Goal: Information Seeking & Learning: Find specific fact

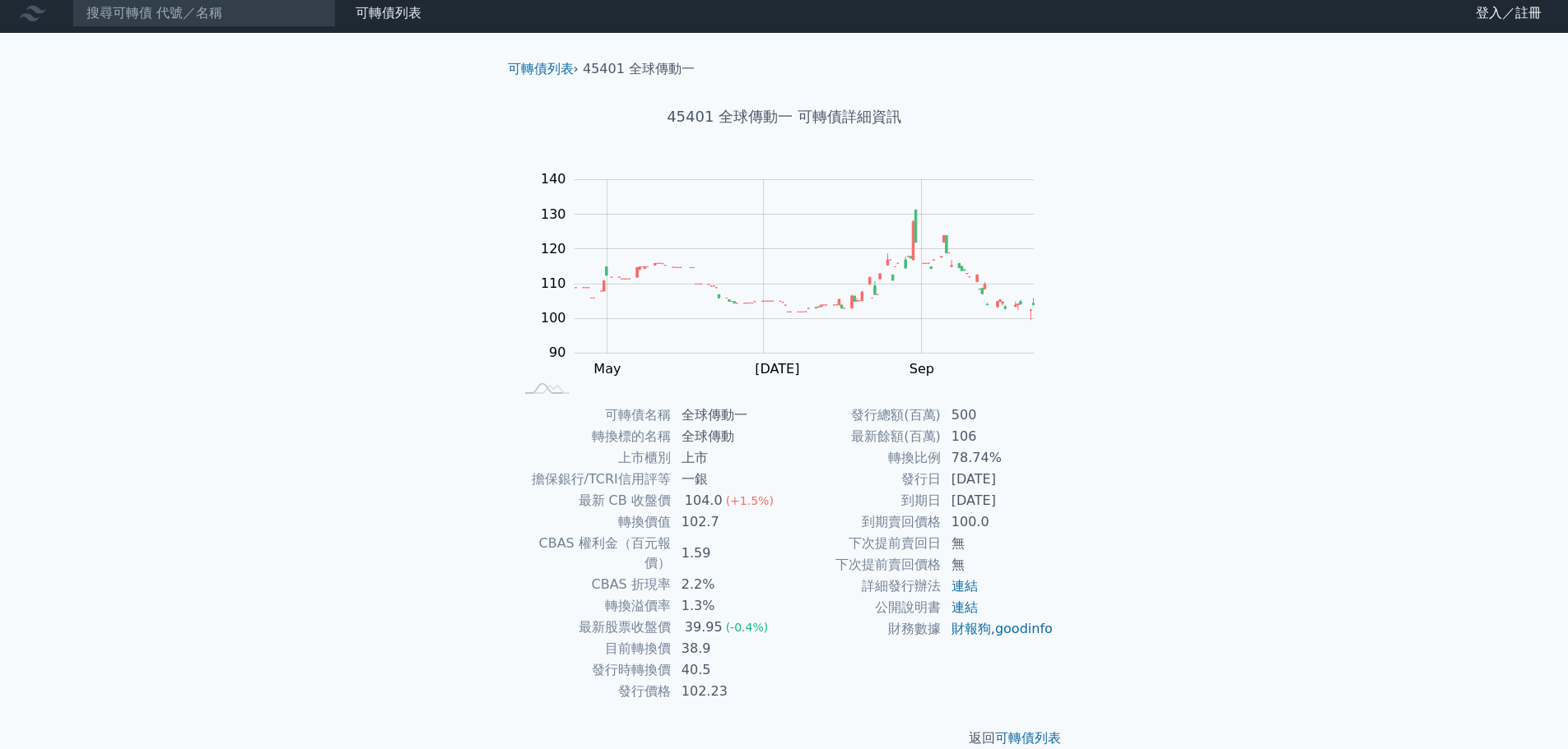
scroll to position [13, 0]
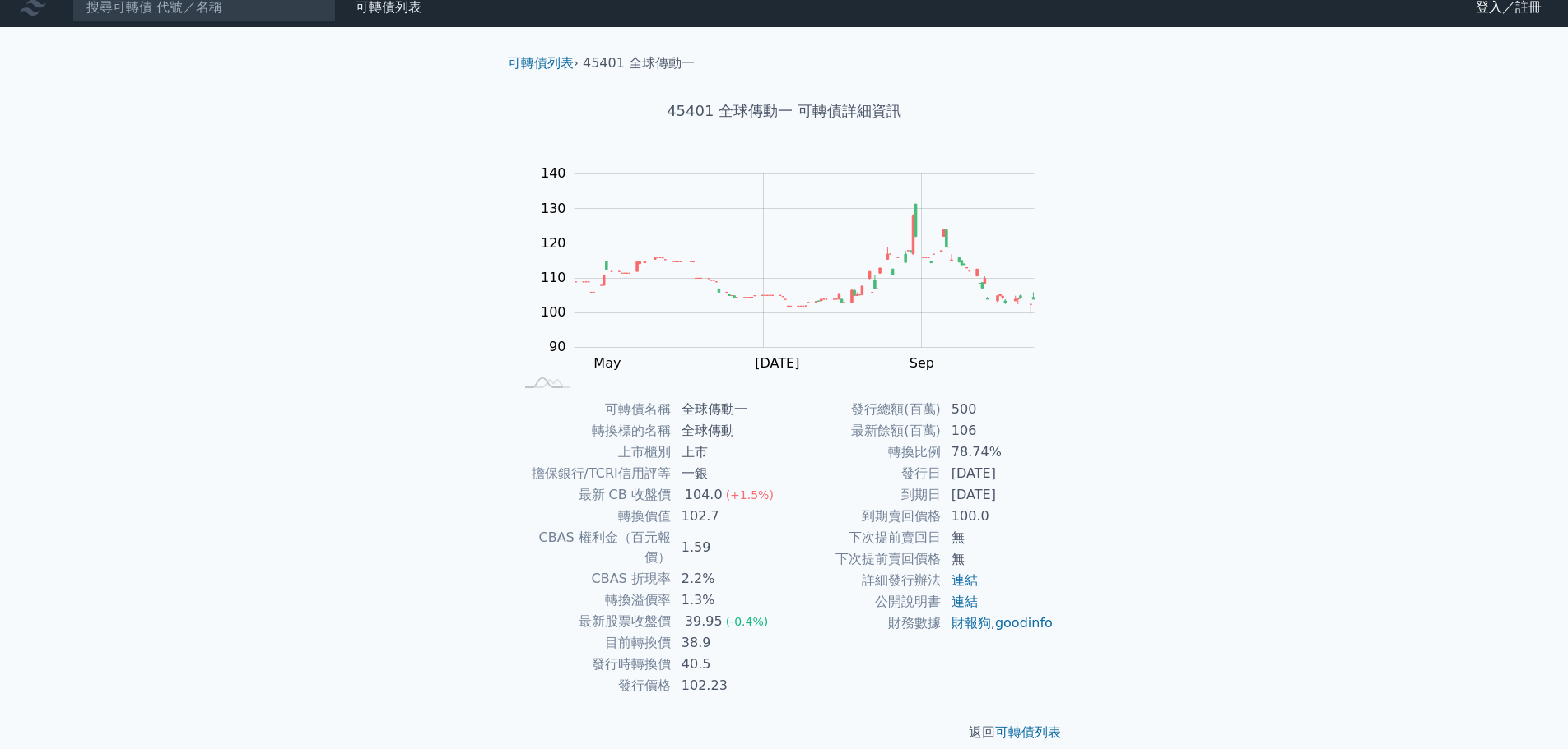
click at [684, 411] on td "全球傳動一" at bounding box center [728, 409] width 113 height 21
click at [689, 470] on td "一銀" at bounding box center [728, 473] width 113 height 21
click at [695, 472] on td "一銀" at bounding box center [728, 473] width 113 height 21
drag, startPoint x: 691, startPoint y: 493, endPoint x: 714, endPoint y: 492, distance: 23.0
click at [714, 492] on div "104.0" at bounding box center [704, 494] width 45 height 19
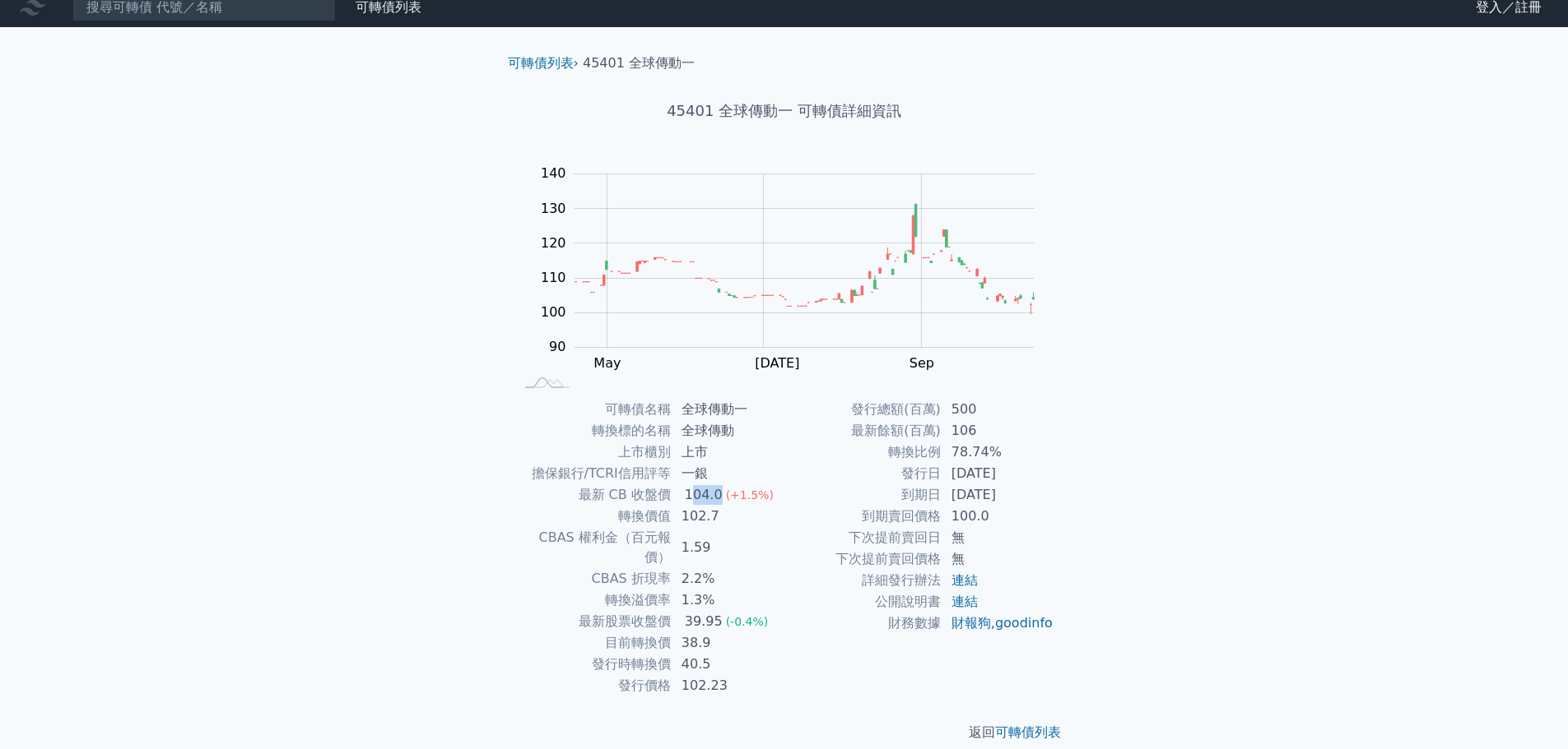
click at [702, 494] on div "104.0" at bounding box center [704, 494] width 45 height 19
drag, startPoint x: 689, startPoint y: 493, endPoint x: 764, endPoint y: 498, distance: 75.2
click at [758, 497] on td "104.0 (+1.5%)" at bounding box center [728, 494] width 113 height 21
click at [748, 513] on td "102.7" at bounding box center [728, 516] width 113 height 21
drag, startPoint x: 683, startPoint y: 517, endPoint x: 695, endPoint y: 541, distance: 26.8
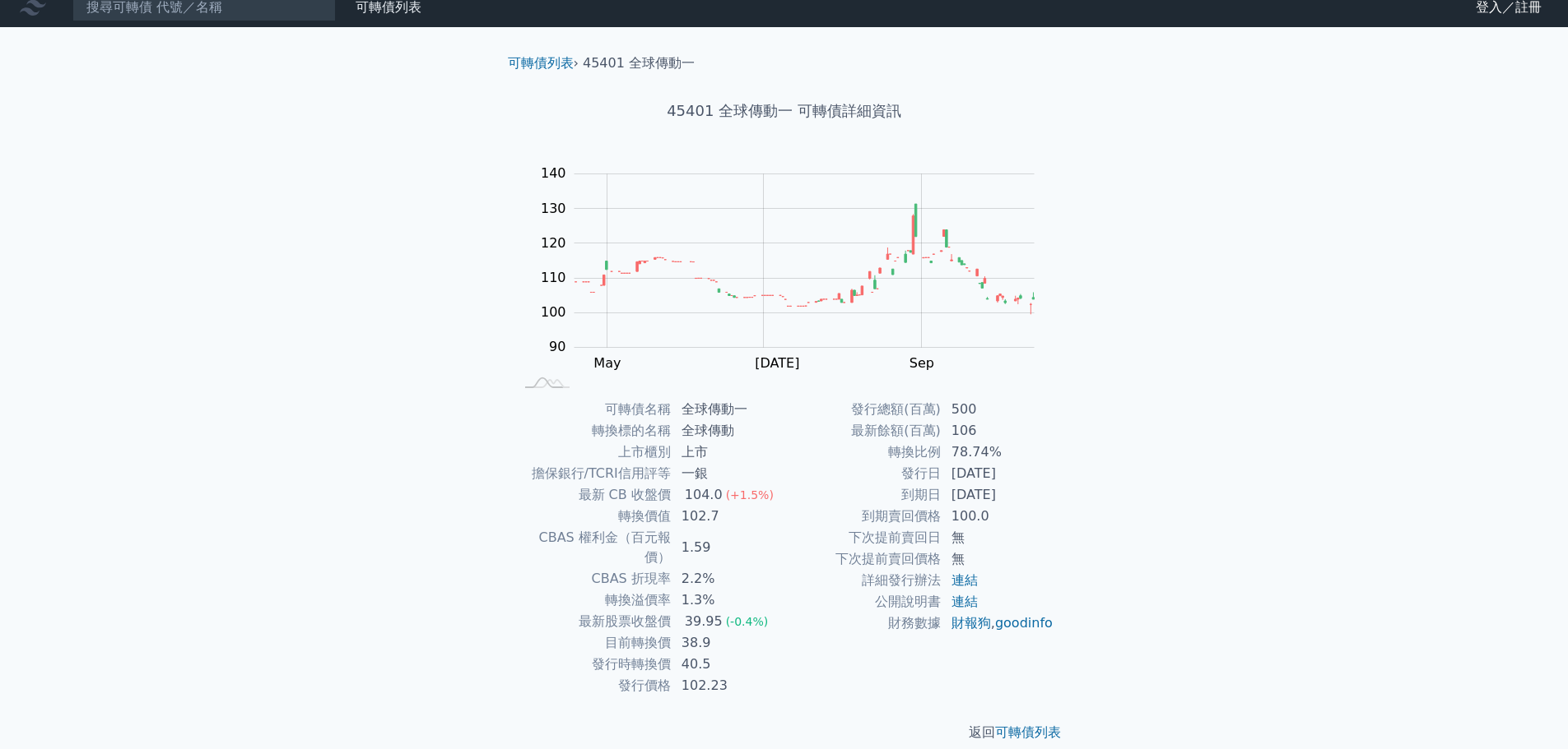
click at [695, 541] on tbody "可轉債名稱 全球傳動一 轉換標的名稱 全球傳動 上市櫃別 上市 擔保銀行/TCRI信用評等 一銀 最新 CB 收盤價 104.0 (+1.5%) 轉換價值 1…" at bounding box center [650, 547] width 270 height 298
click at [688, 568] on td "2.2%" at bounding box center [728, 579] width 113 height 21
click at [695, 590] on td "1.3%" at bounding box center [728, 600] width 113 height 21
click at [704, 590] on td "1.3%" at bounding box center [728, 600] width 113 height 21
click at [832, 631] on td "財務數據" at bounding box center [862, 623] width 157 height 21
